Goal: Register for event/course

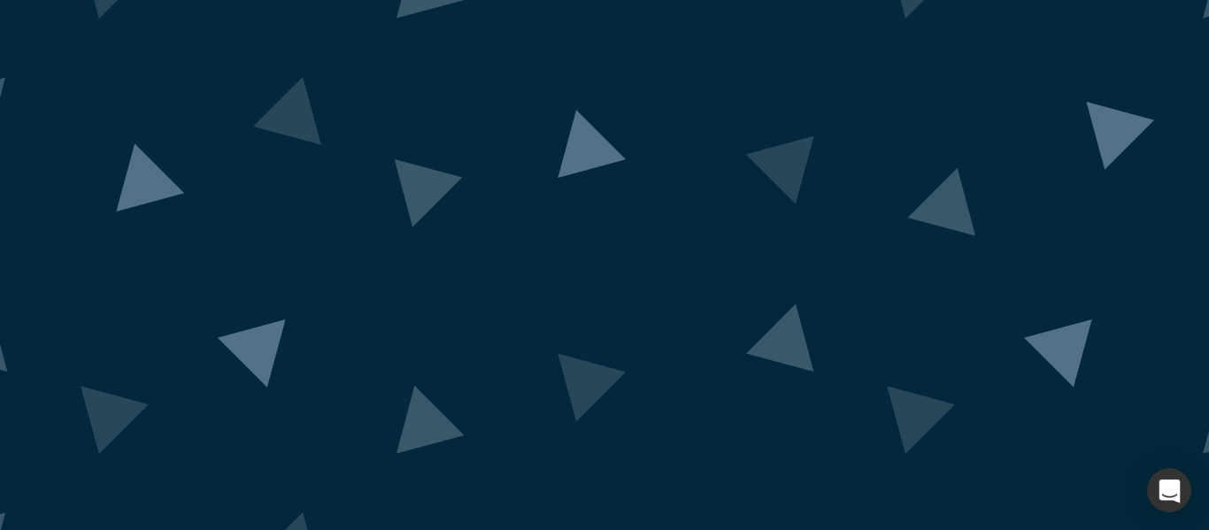
scroll to position [177, 0]
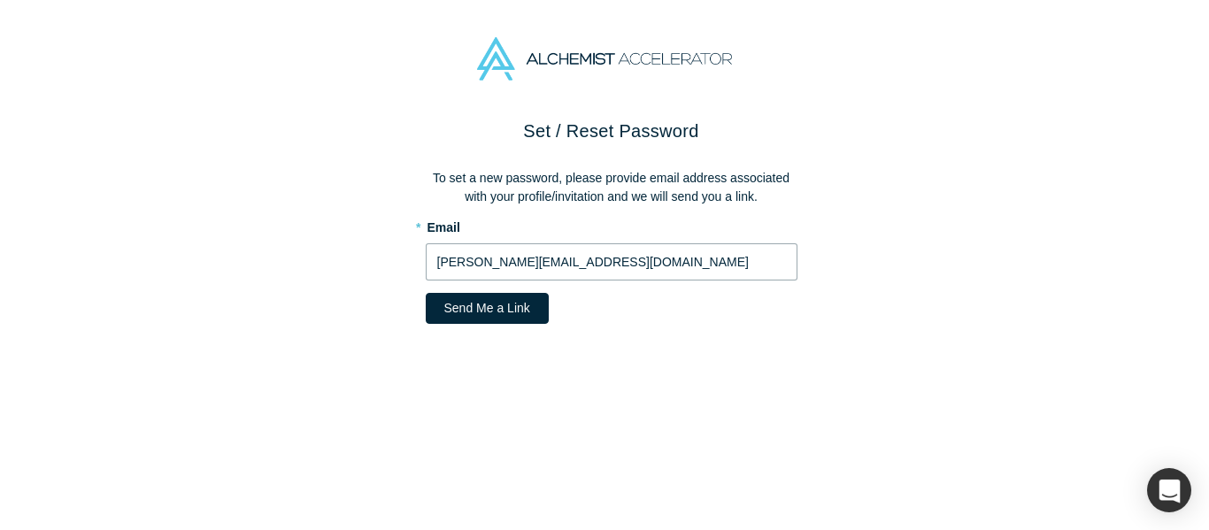
drag, startPoint x: 603, startPoint y: 261, endPoint x: 314, endPoint y: 258, distance: 288.6
click at [314, 258] on div "Set / Reset Password To set a new password, please provide email address associ…" at bounding box center [611, 331] width 1222 height 426
type input "[EMAIL_ADDRESS][DOMAIN_NAME]"
click at [455, 304] on button "Send Me a Link" at bounding box center [487, 308] width 123 height 31
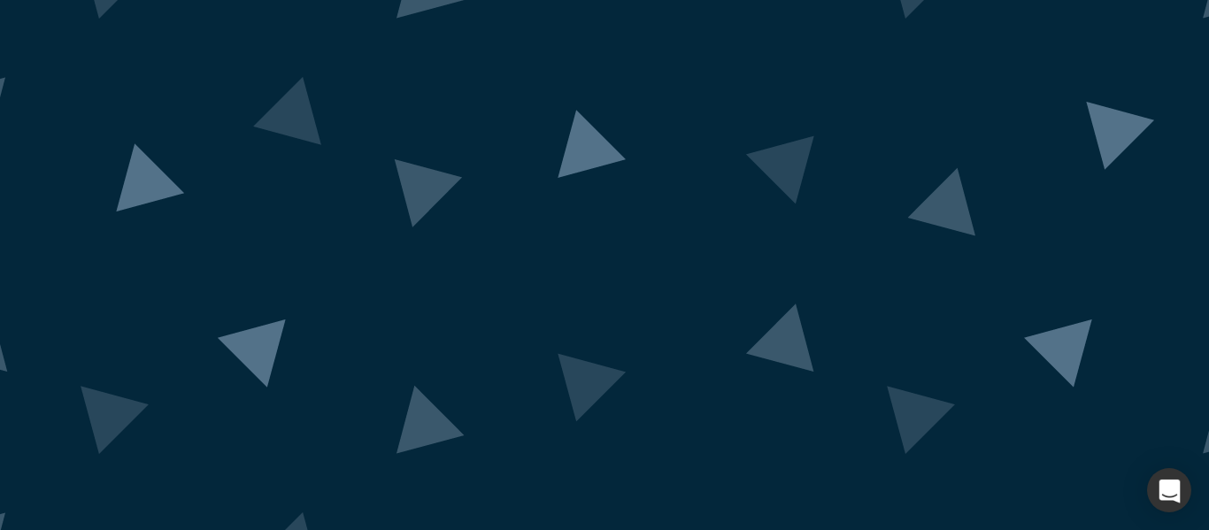
scroll to position [204, 0]
